Goal: Task Accomplishment & Management: Use online tool/utility

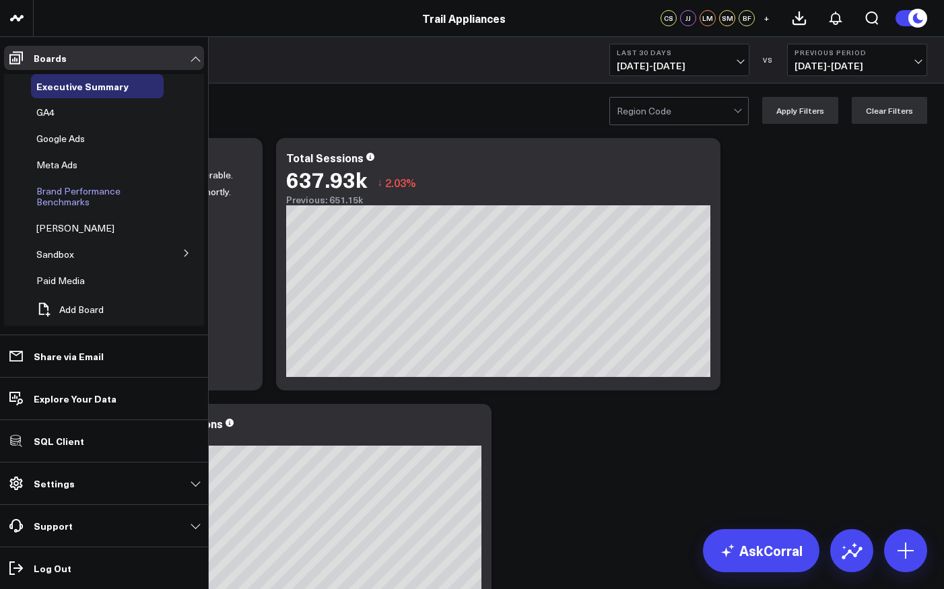
click at [65, 193] on span "Brand Performance Benchmarks" at bounding box center [78, 197] width 84 height 24
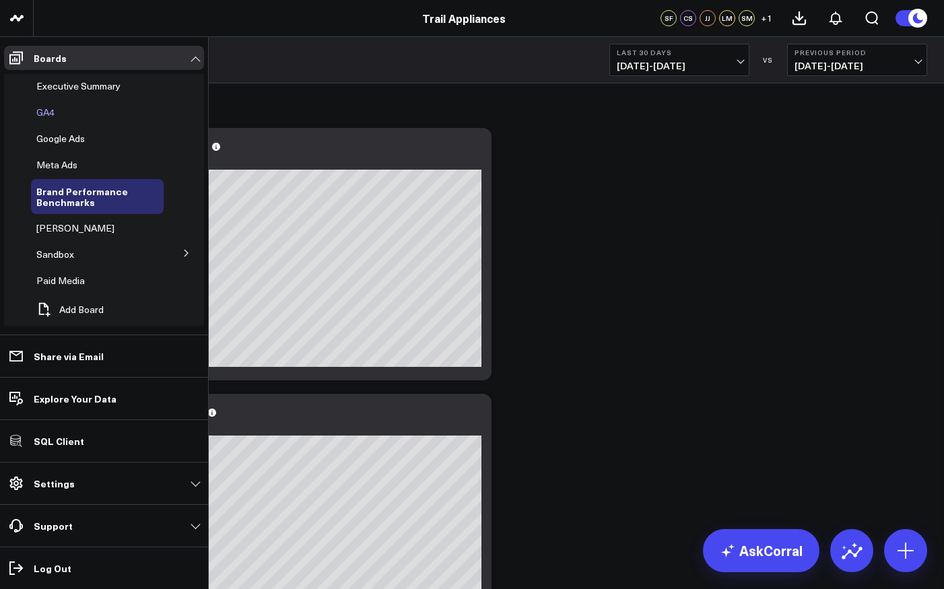
click at [44, 112] on span "GA4" at bounding box center [45, 112] width 18 height 13
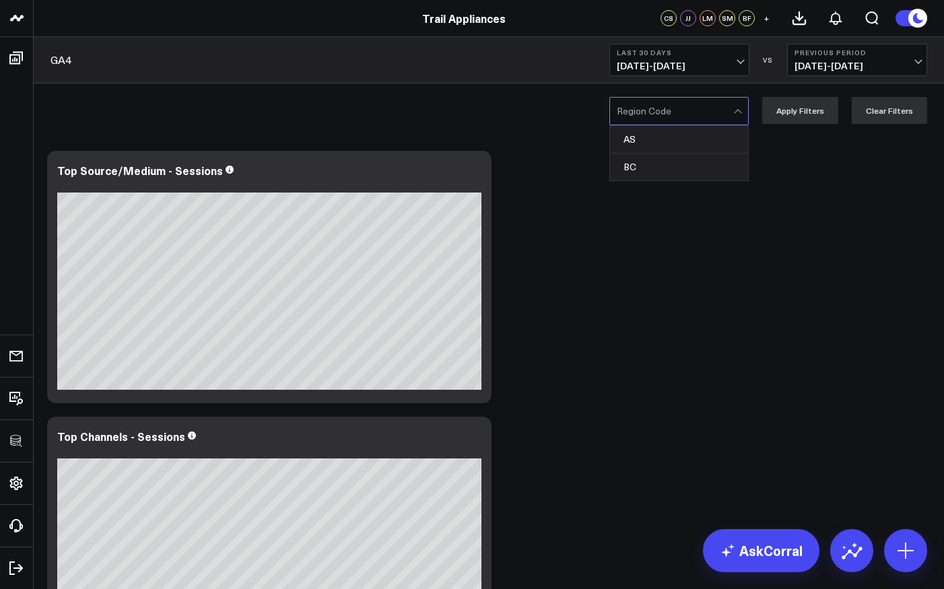
click at [680, 108] on div at bounding box center [675, 111] width 117 height 27
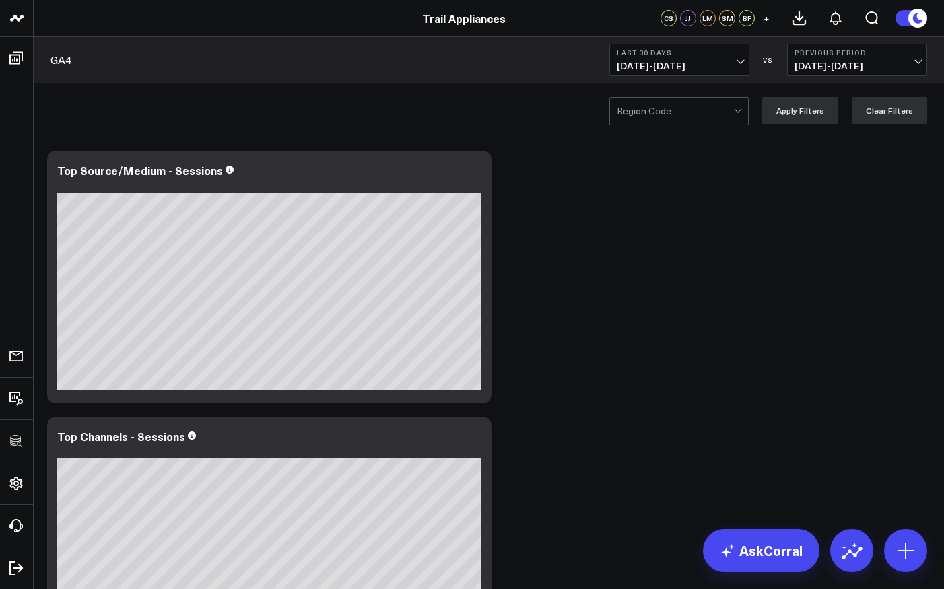
click at [554, 112] on div "Region Code Apply Filters Clear Filters" at bounding box center [489, 111] width 911 height 54
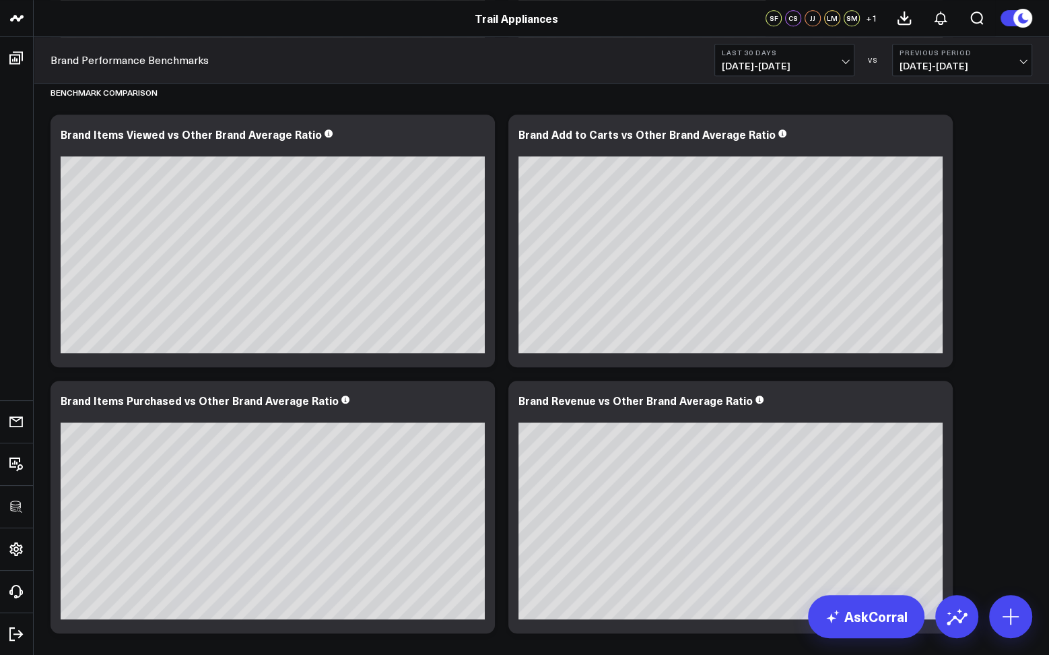
scroll to position [580, 0]
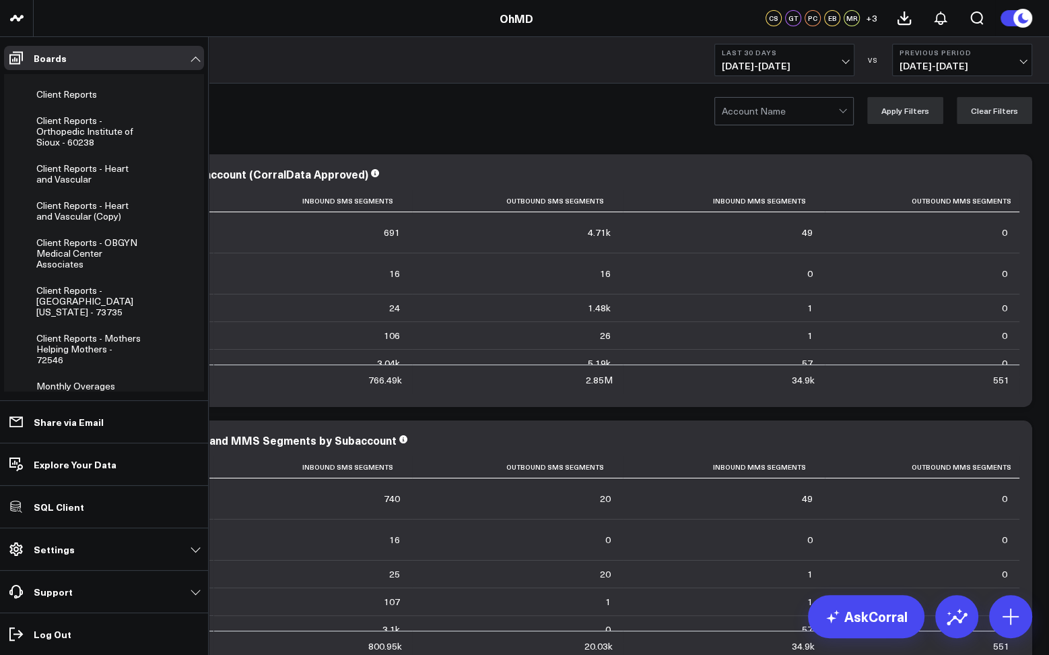
scroll to position [227, 0]
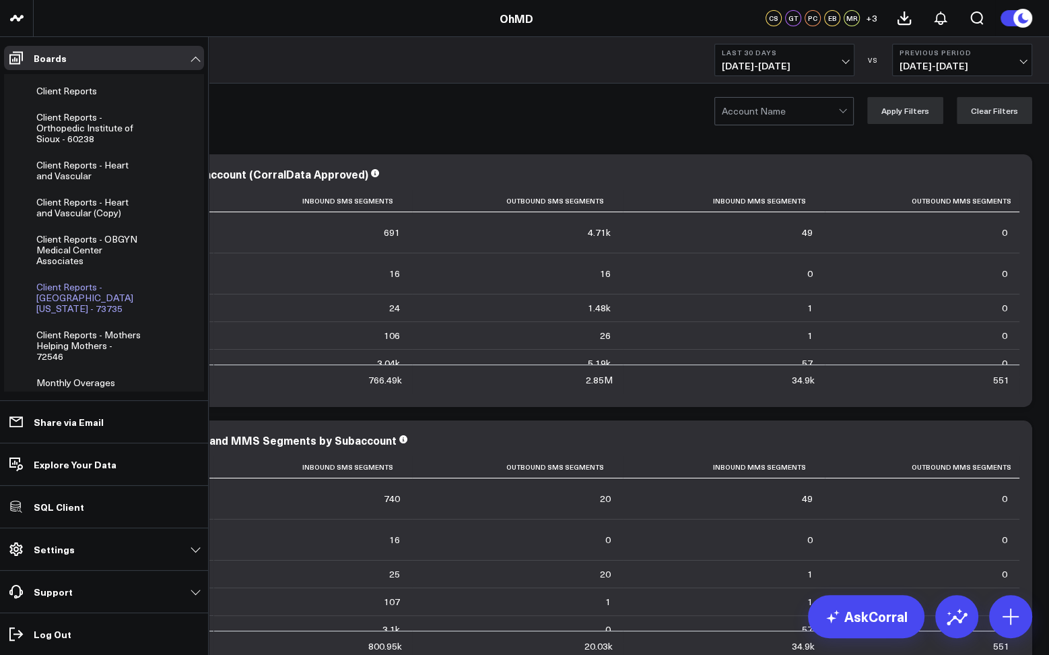
click at [73, 280] on span "Client Reports - University of Maryland - 73735" at bounding box center [84, 297] width 97 height 34
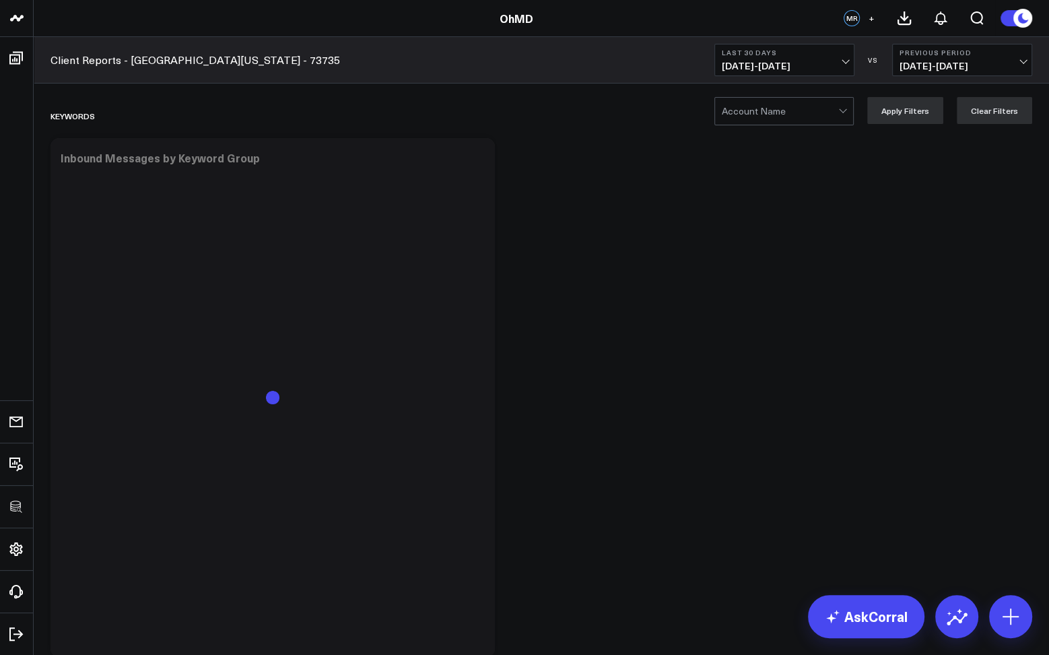
click at [761, 121] on div at bounding box center [780, 111] width 117 height 27
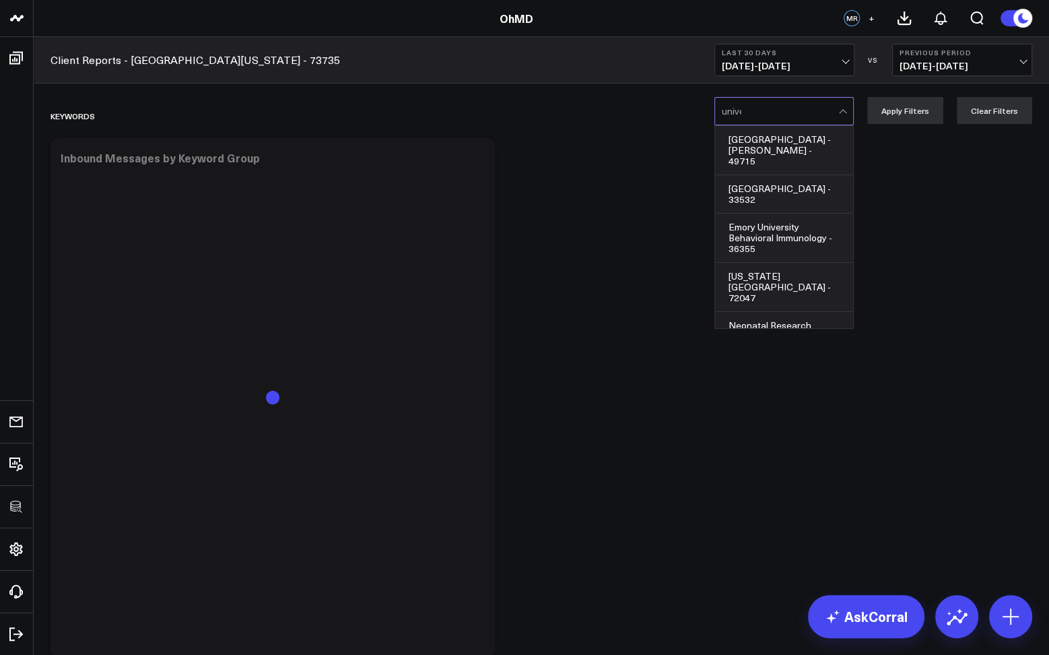
type input "univer"
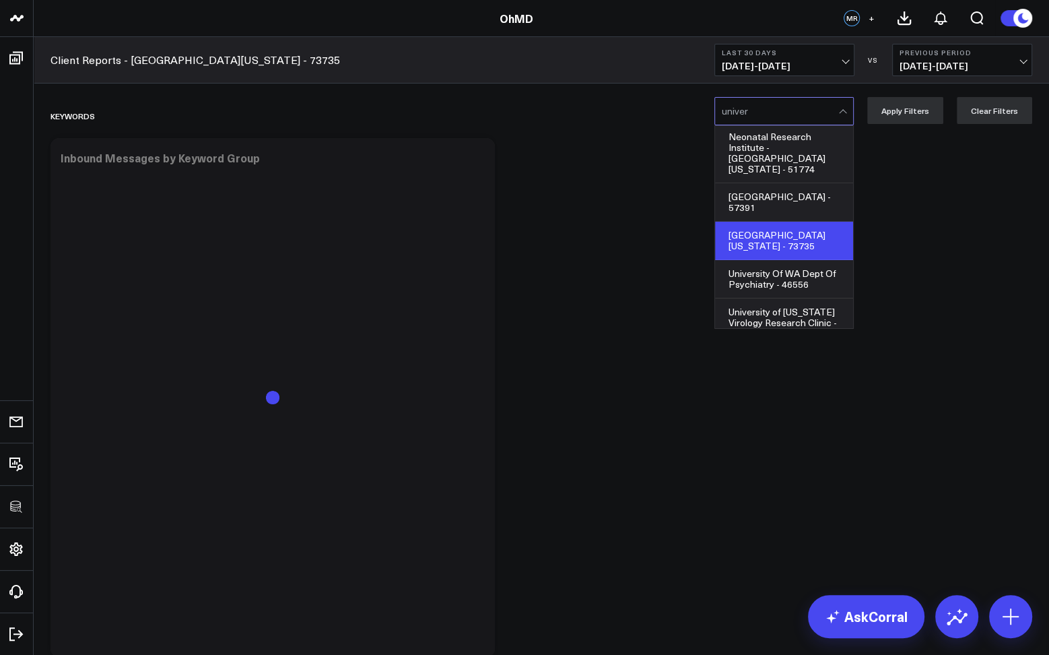
click at [775, 222] on div "University Of Maryland - 73735" at bounding box center [784, 241] width 138 height 38
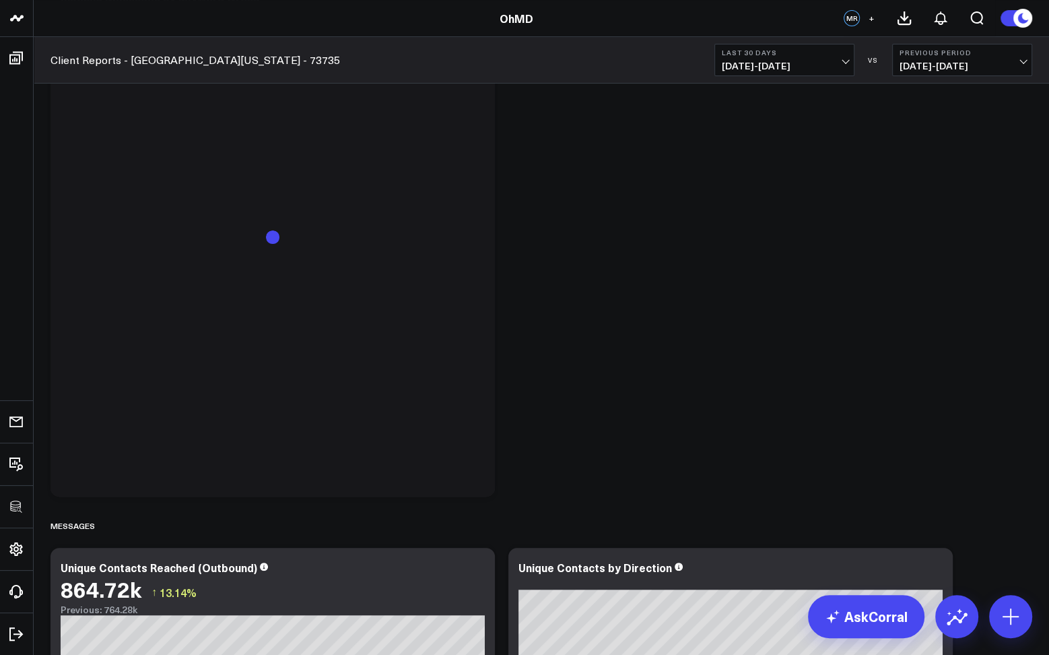
scroll to position [0, 0]
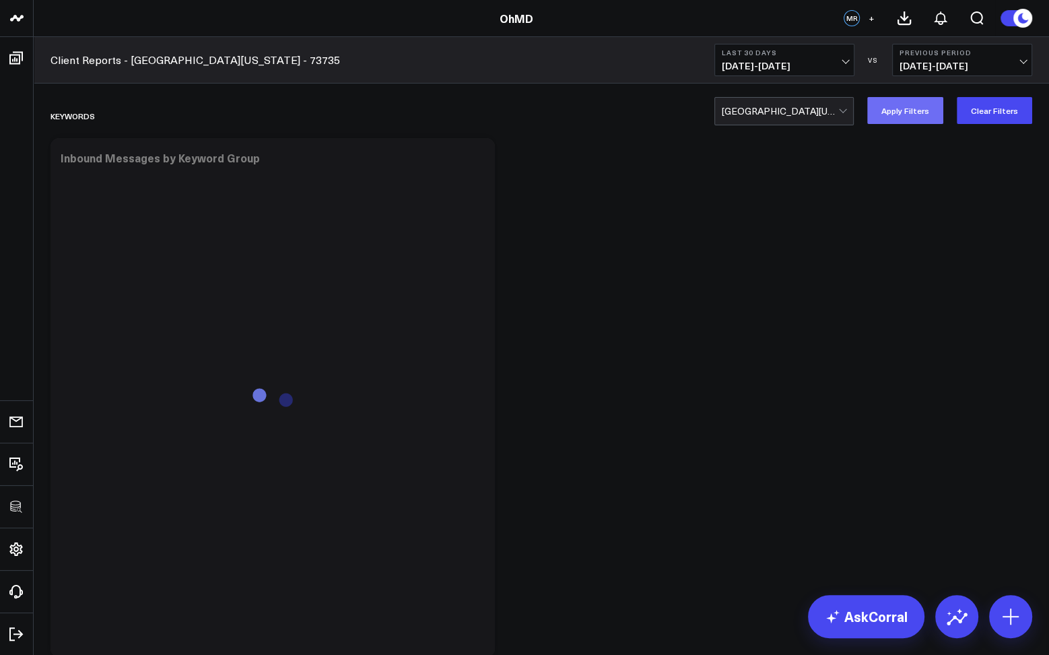
click at [896, 114] on button "Apply Filters" at bounding box center [906, 110] width 76 height 27
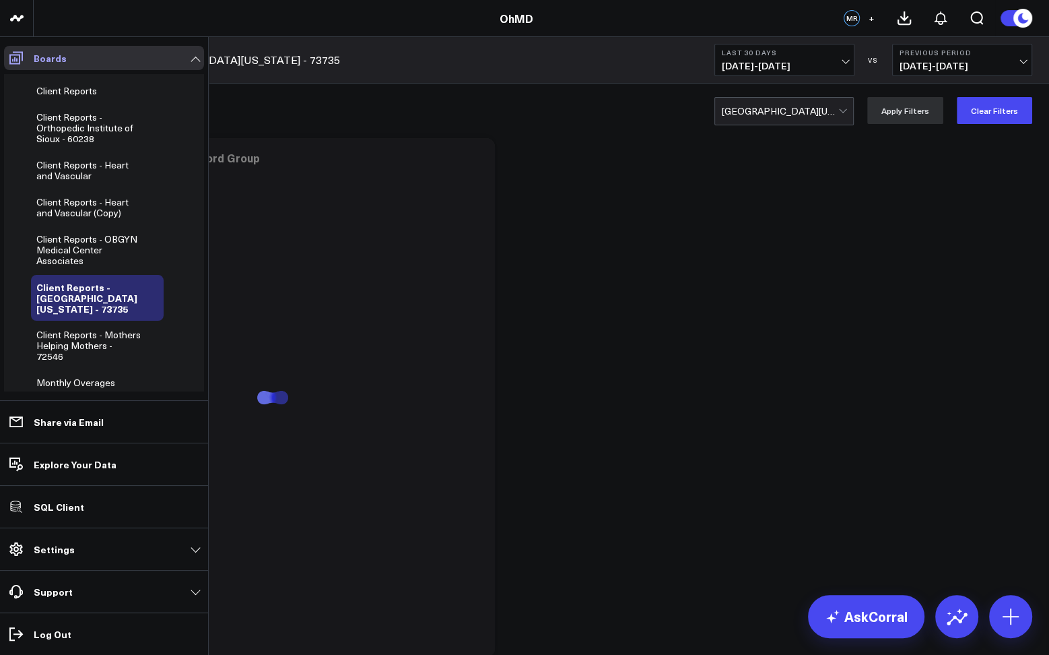
scroll to position [173, 0]
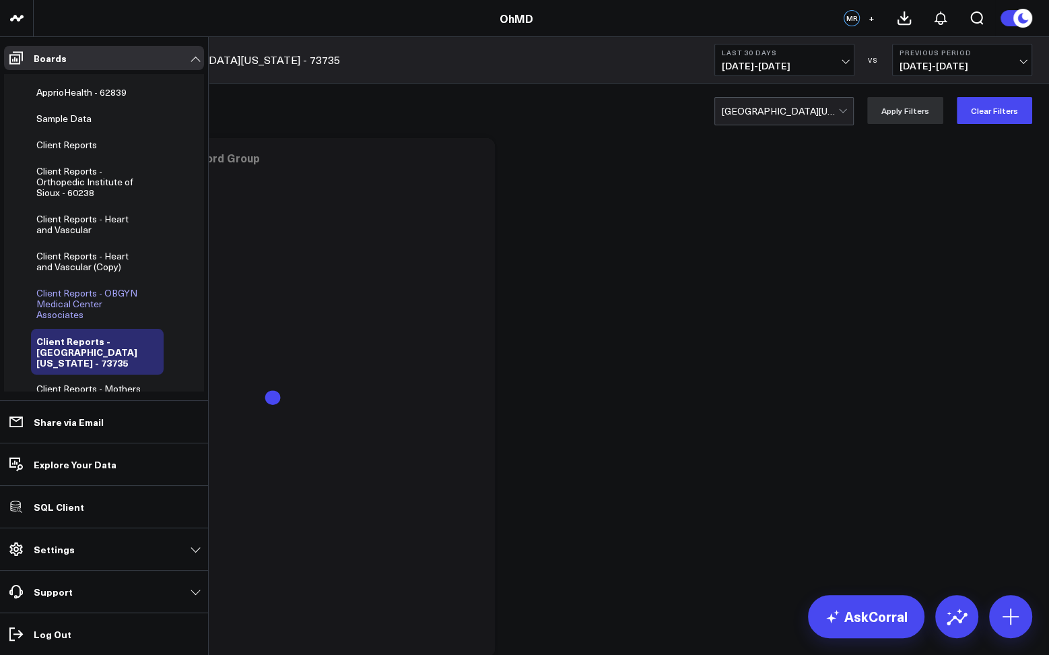
click at [56, 286] on span "Client Reports - OBGYN Medical Center Associates" at bounding box center [86, 303] width 101 height 34
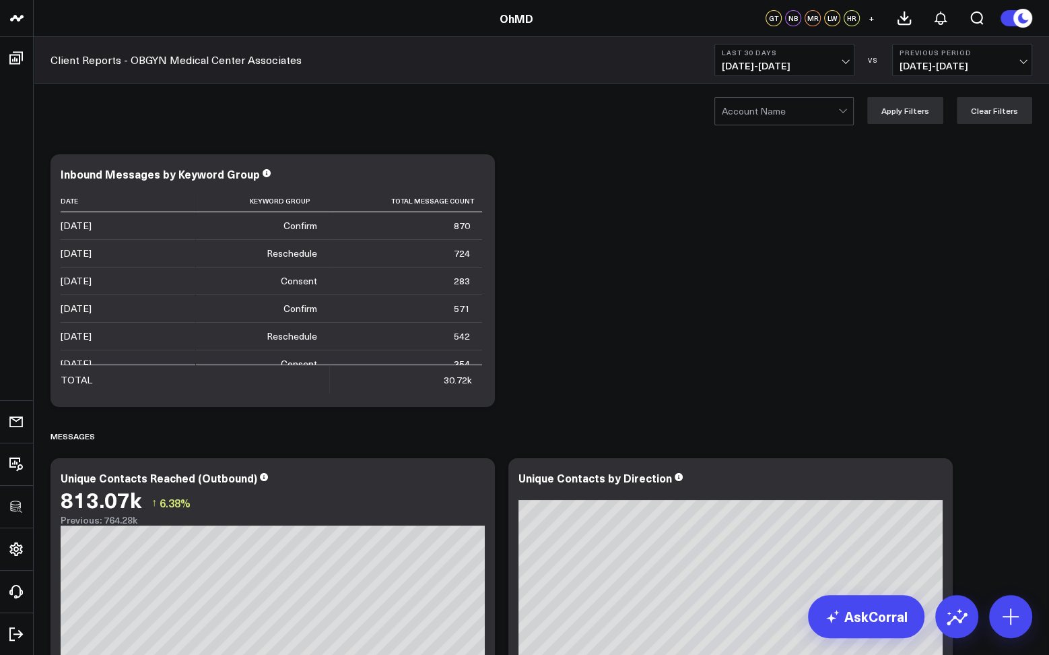
click at [789, 117] on div at bounding box center [780, 111] width 117 height 27
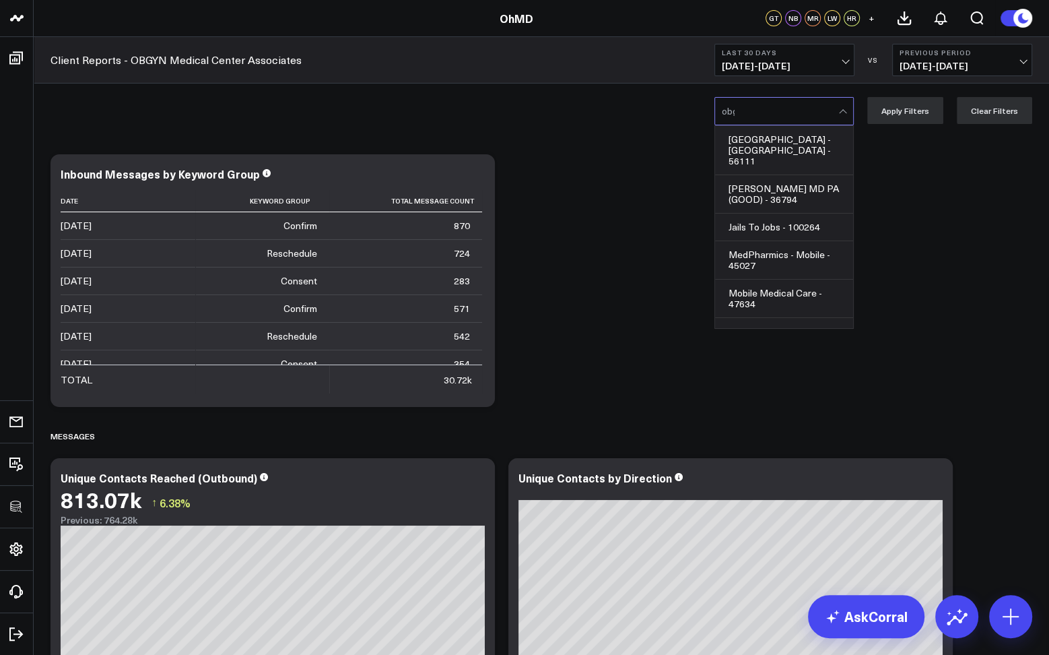
type input "obgy"
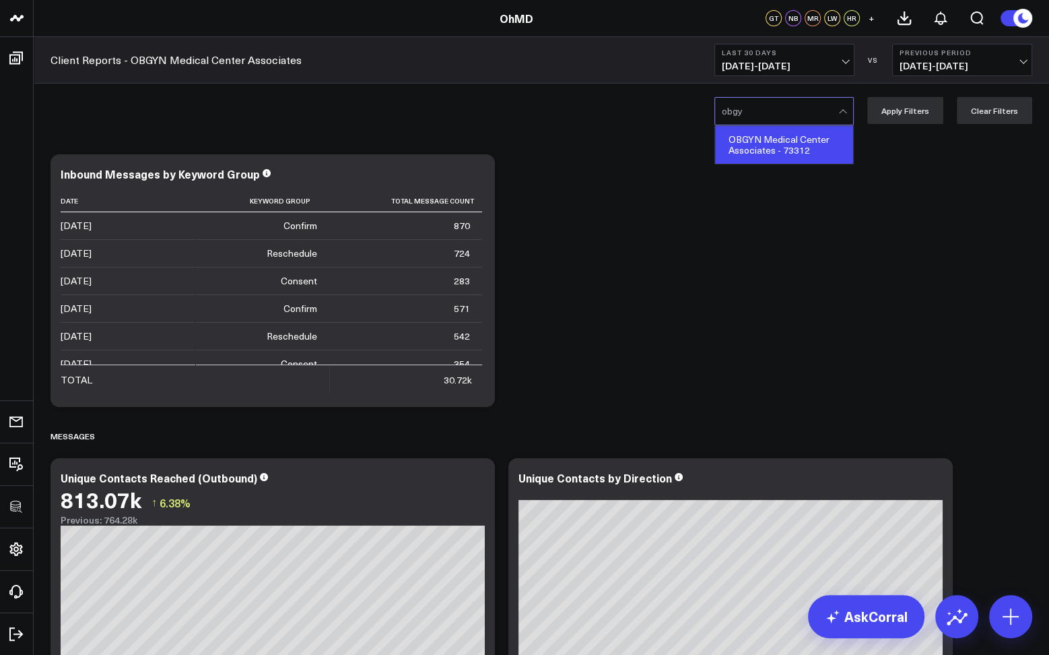
click at [798, 139] on div "OBGYN Medical Center Associates - 73312" at bounding box center [784, 145] width 138 height 38
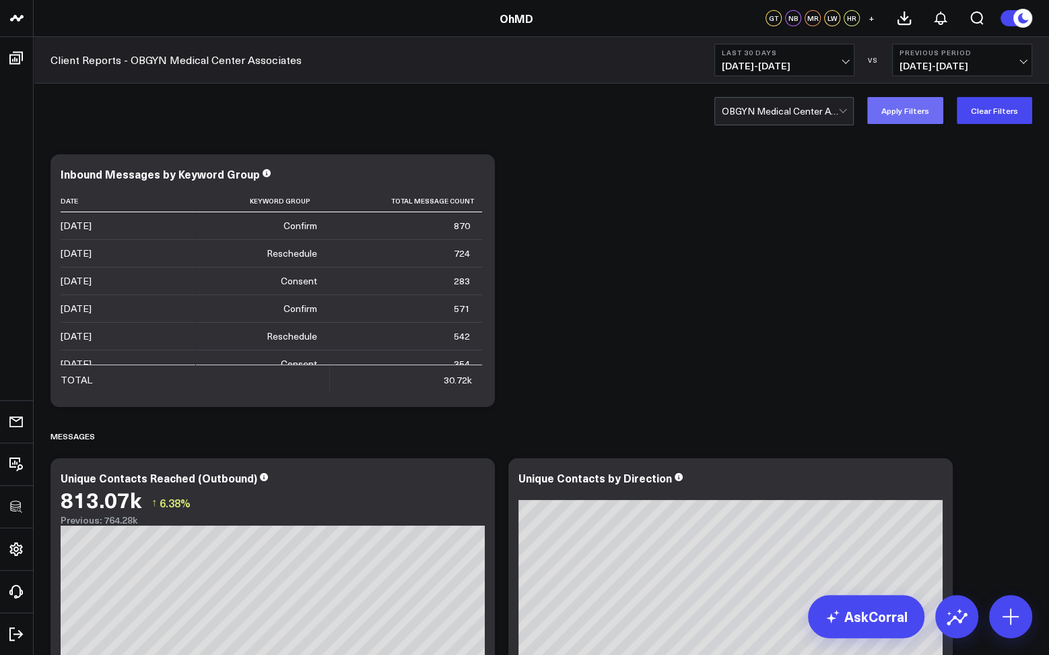
click at [895, 115] on button "Apply Filters" at bounding box center [906, 110] width 76 height 27
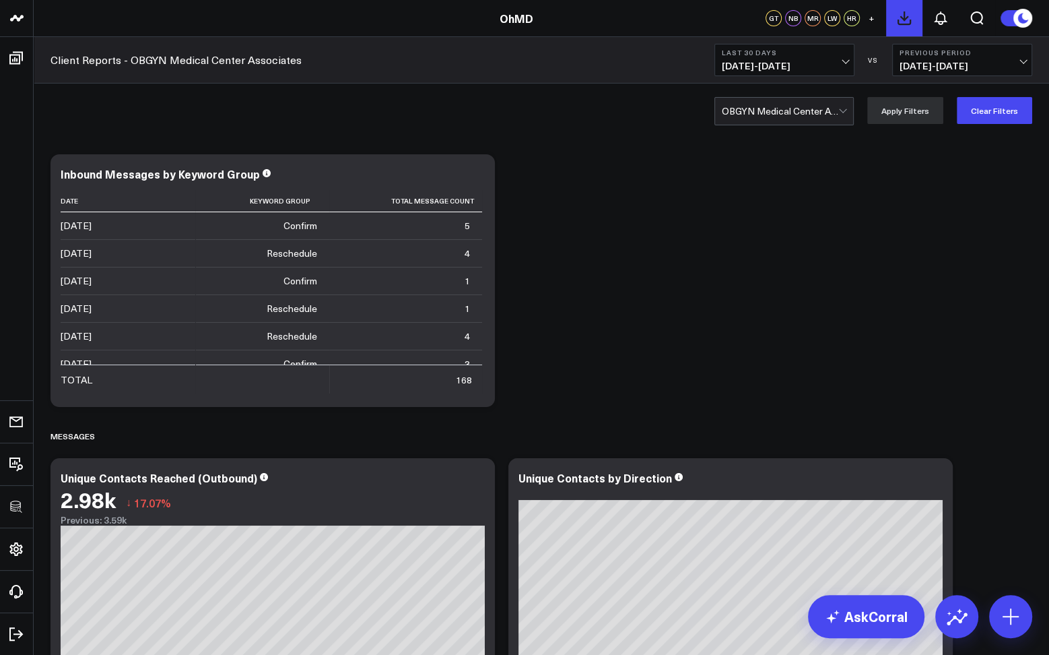
click at [905, 25] on icon at bounding box center [904, 18] width 16 height 16
click at [941, 18] on icon at bounding box center [941, 18] width 16 height 16
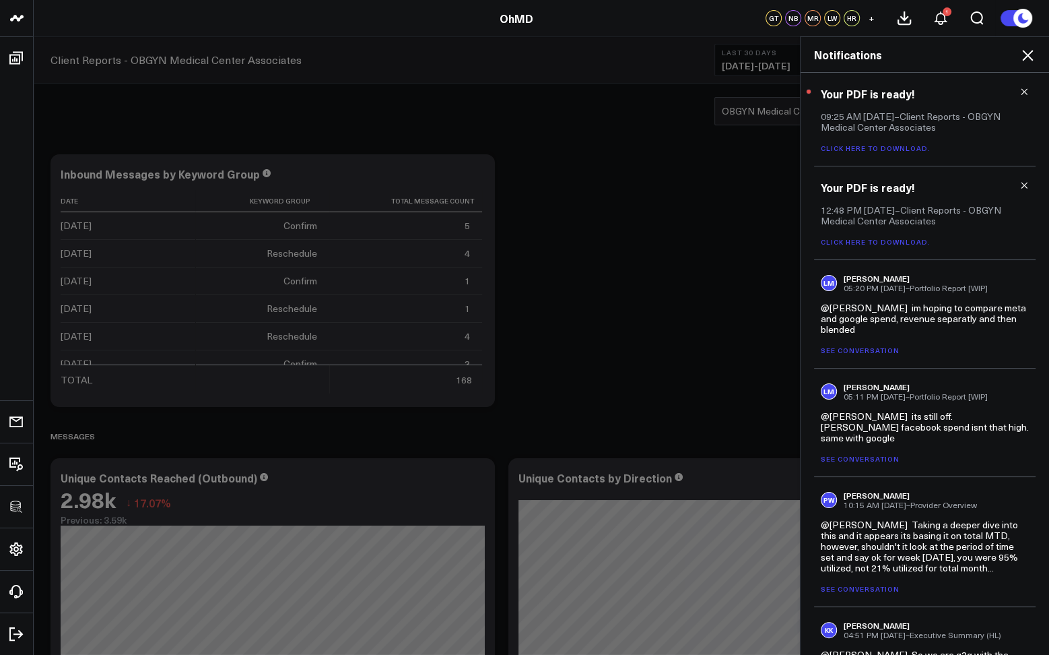
click at [878, 151] on link "Click here to download." at bounding box center [876, 147] width 110 height 9
click at [1024, 60] on icon at bounding box center [1028, 55] width 16 height 16
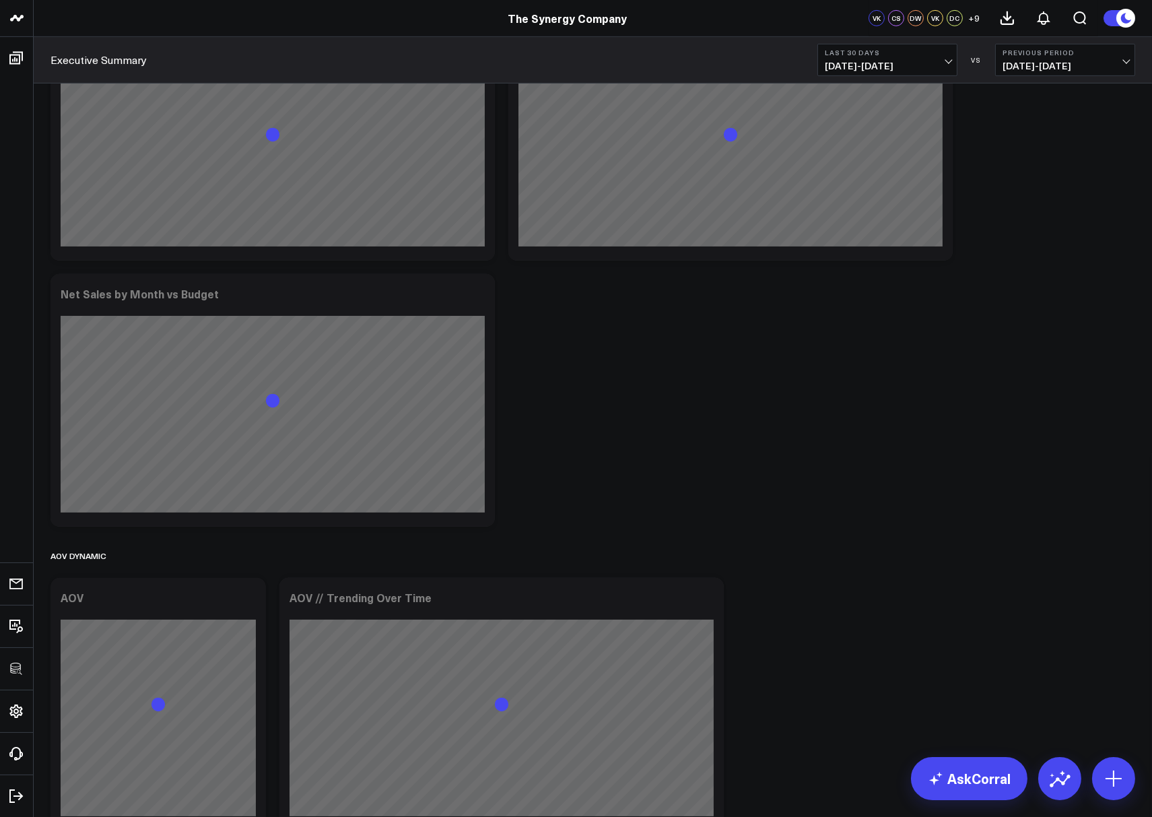
scroll to position [1588, 0]
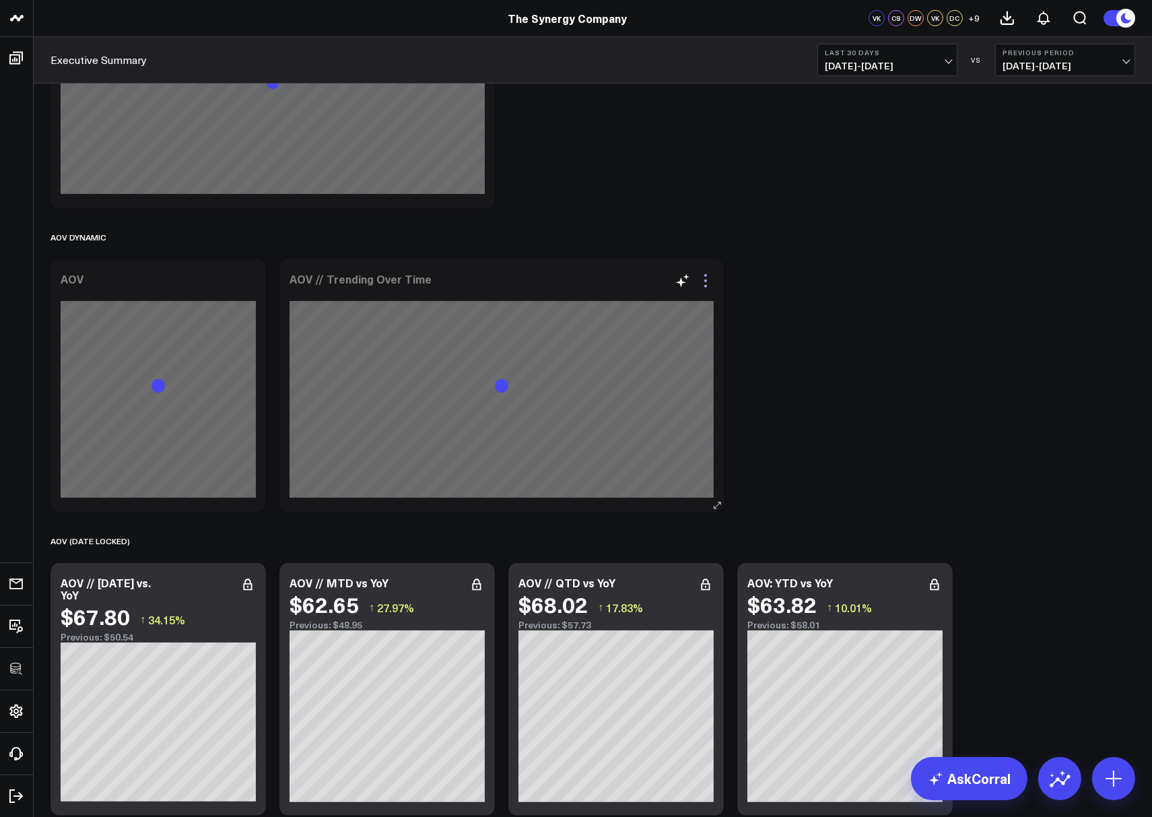
click at [709, 278] on icon at bounding box center [706, 281] width 16 height 16
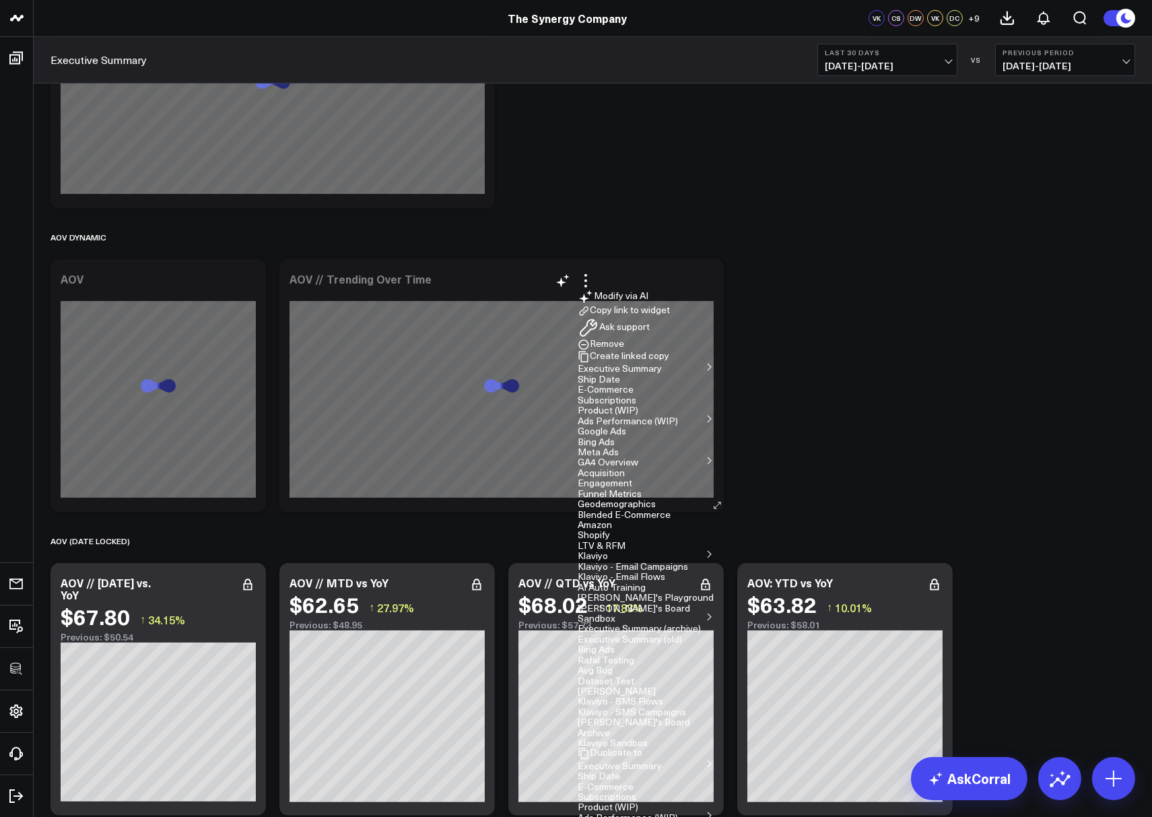
click at [670, 317] on button "Copy link to widget" at bounding box center [624, 311] width 92 height 12
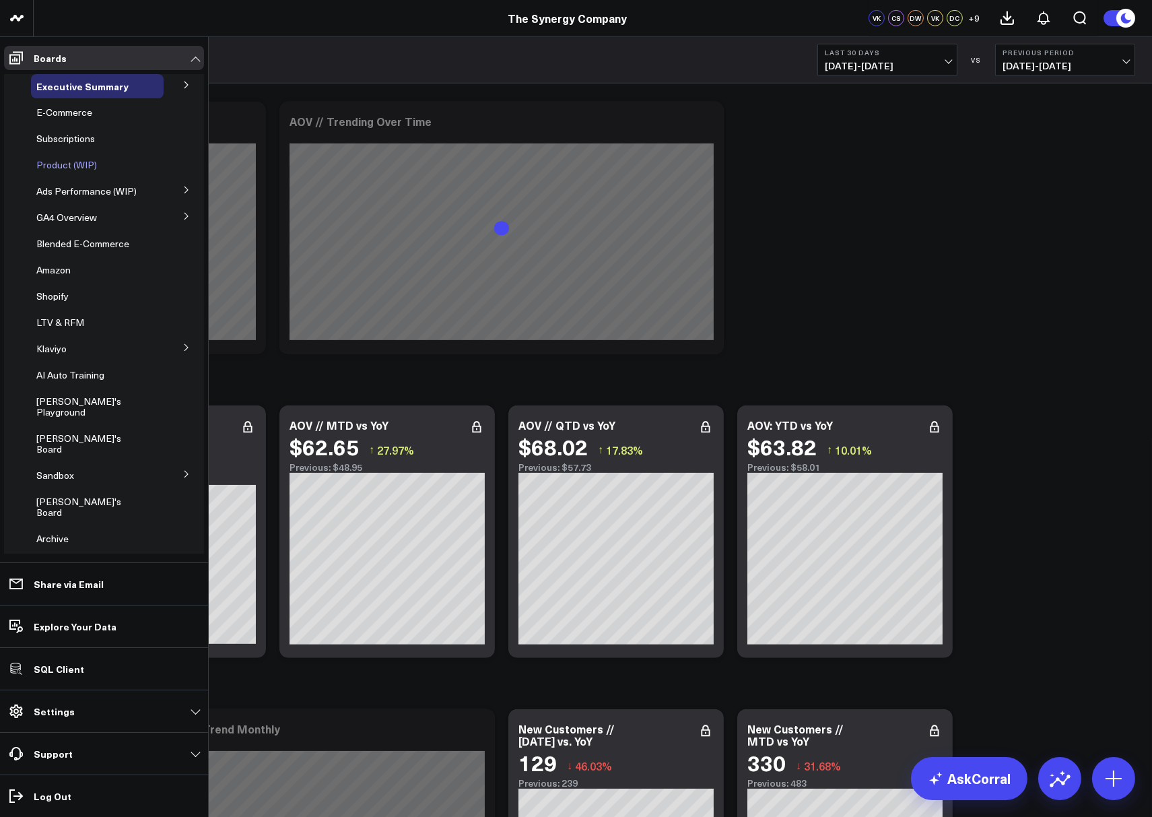
click at [57, 162] on span "Product (WIP)" at bounding box center [66, 164] width 61 height 13
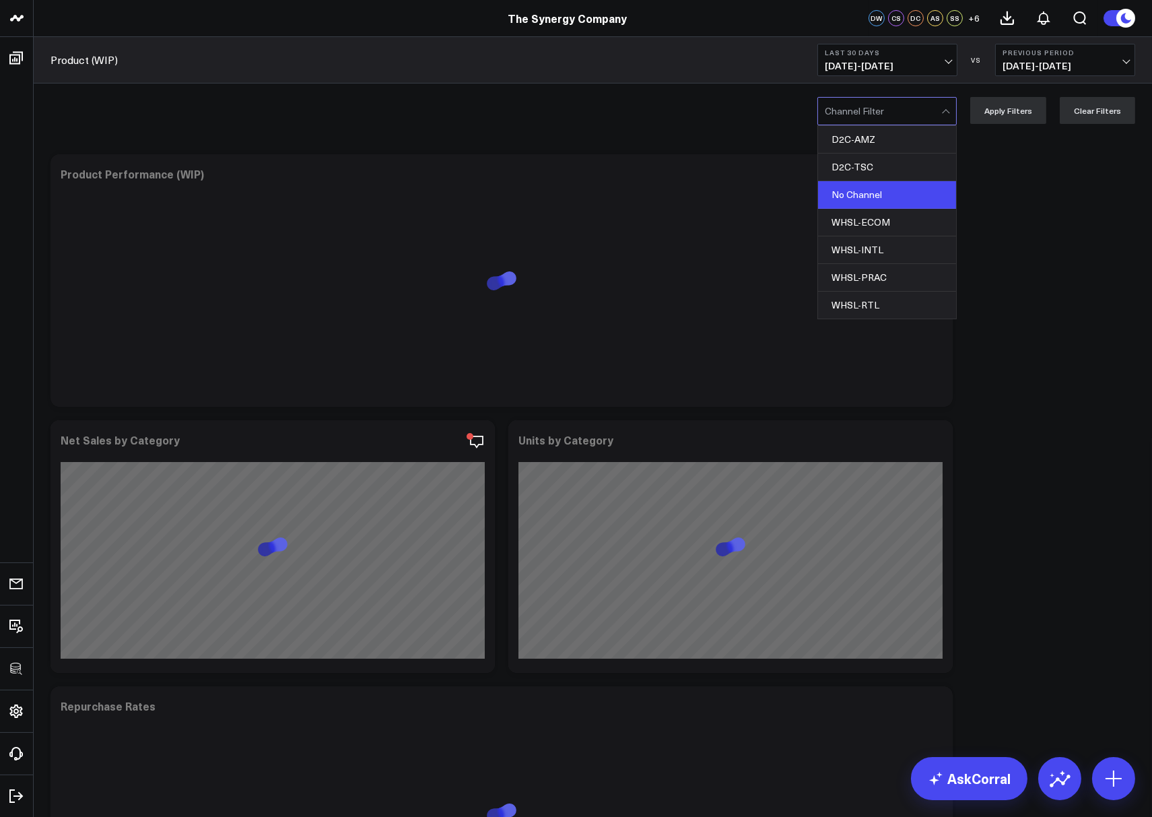
click at [861, 196] on div "No Channel" at bounding box center [887, 195] width 138 height 28
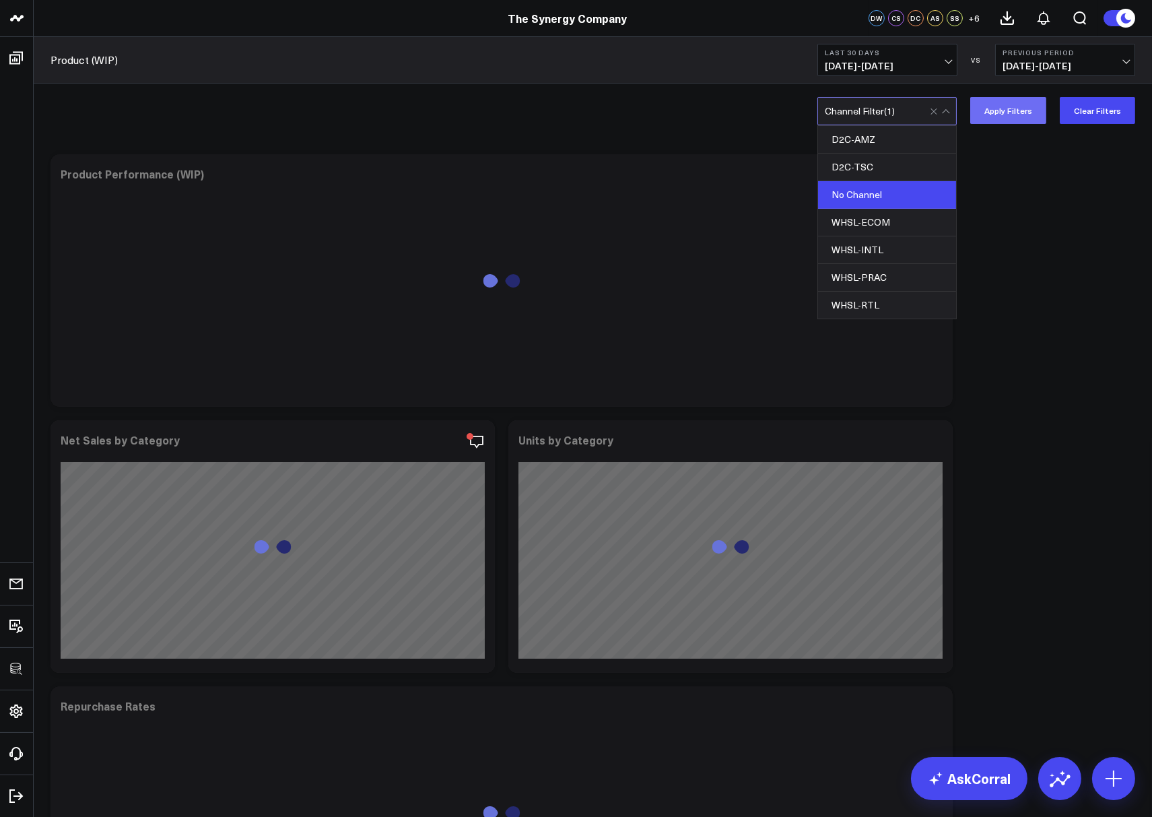
click at [1024, 111] on button "Apply Filters" at bounding box center [1009, 110] width 76 height 27
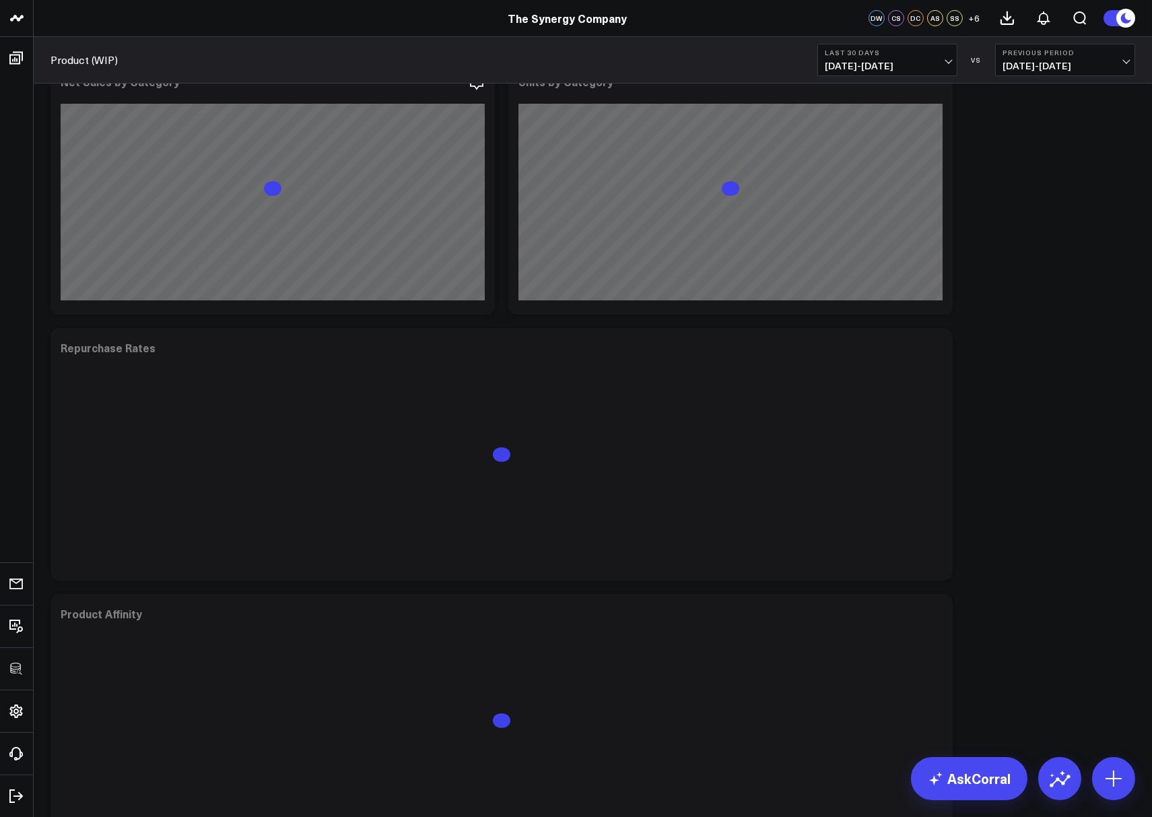
scroll to position [475, 0]
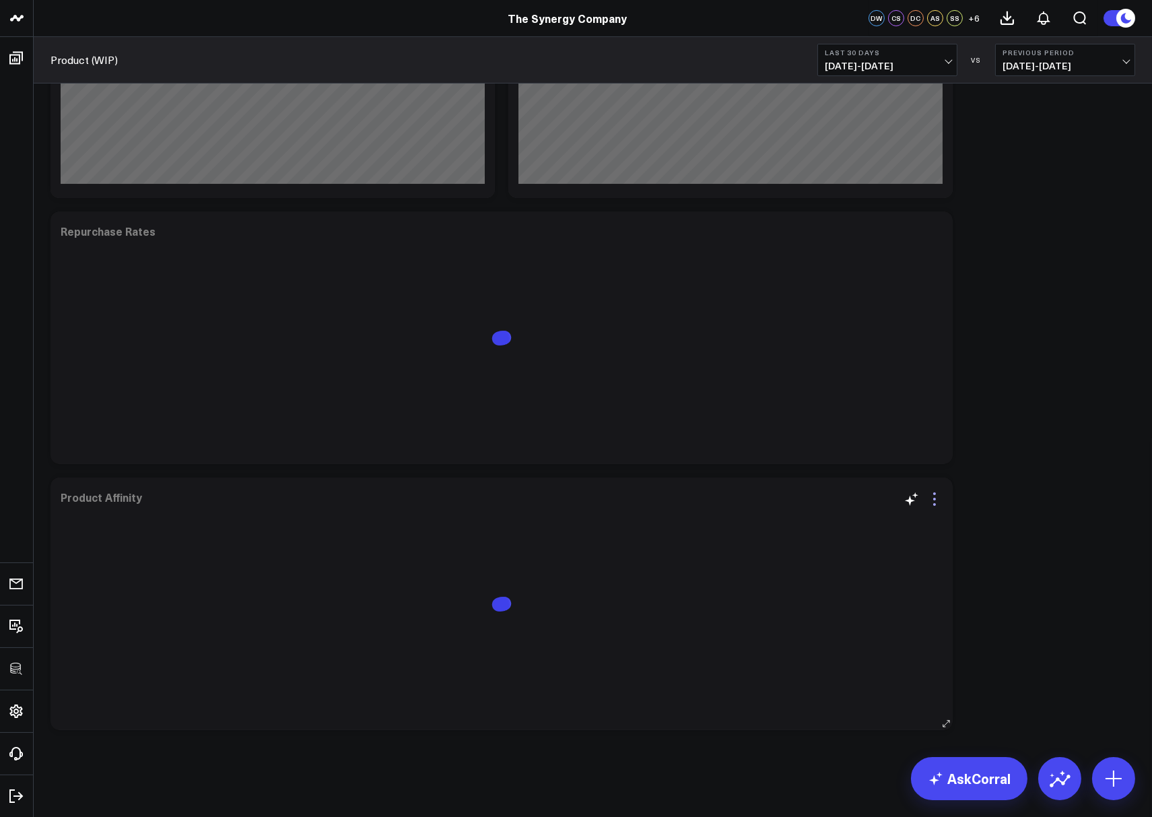
click at [933, 498] on icon at bounding box center [935, 499] width 16 height 16
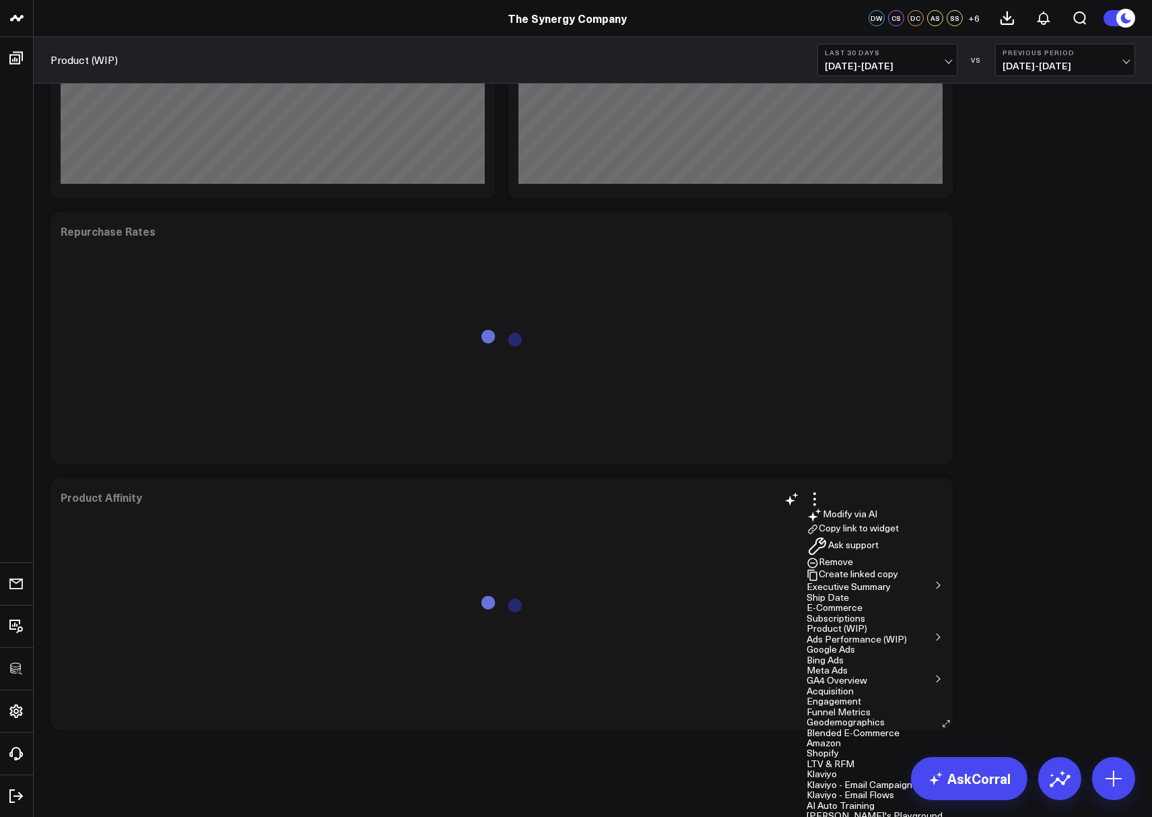
click at [852, 523] on button "Copy link to widget" at bounding box center [853, 529] width 92 height 12
